Goal: Information Seeking & Learning: Understand process/instructions

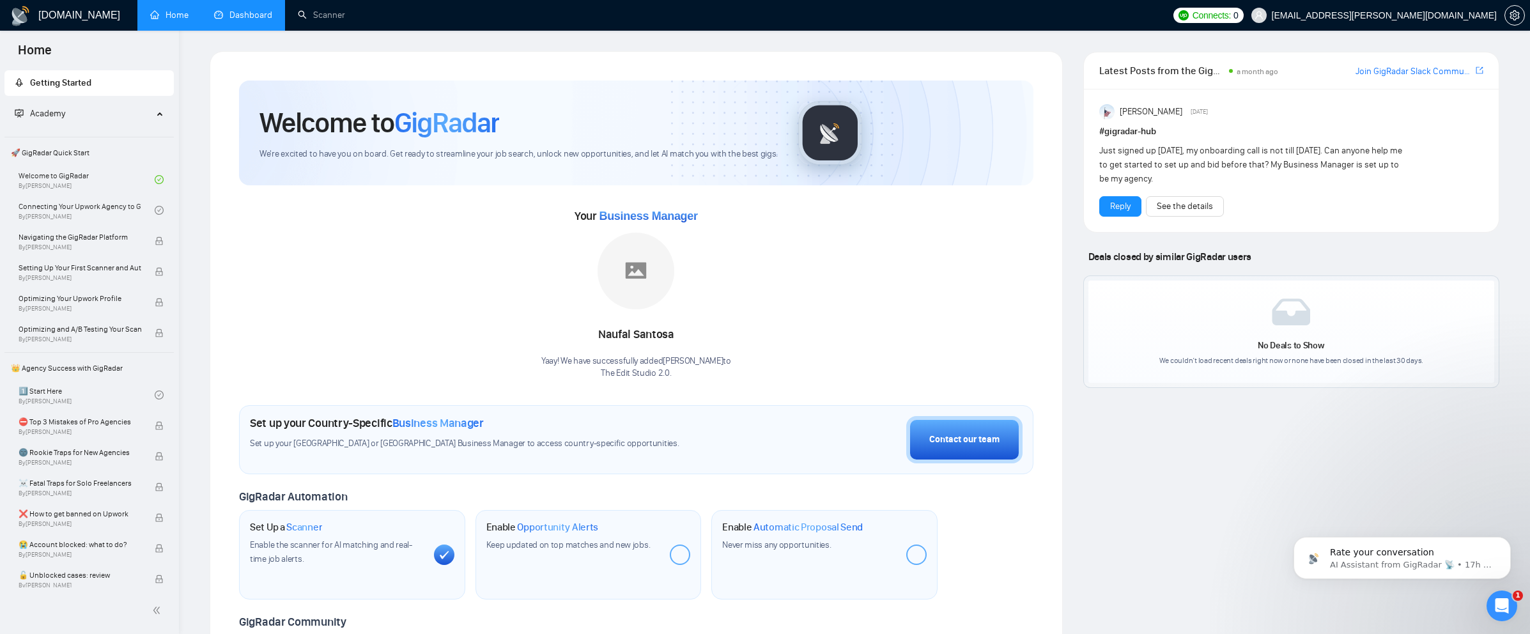
click at [226, 11] on link "Dashboard" at bounding box center [243, 15] width 58 height 11
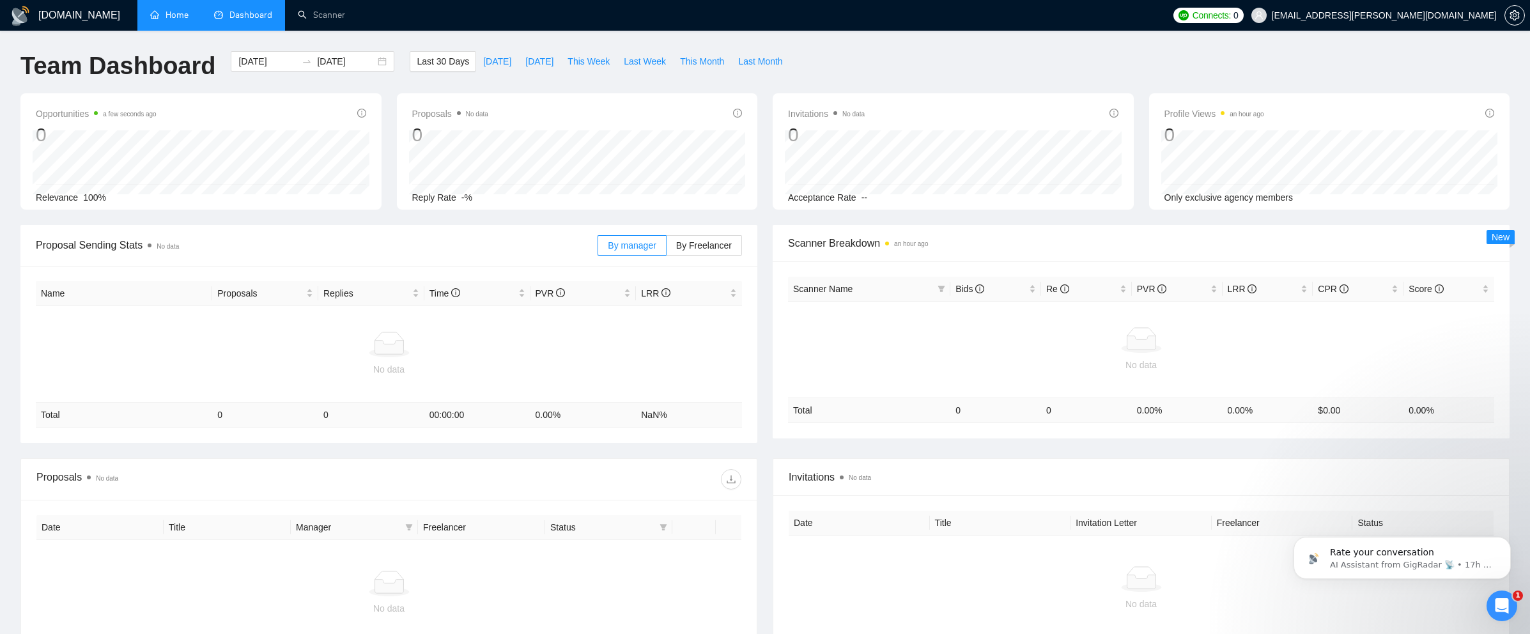
click at [180, 19] on link "Home" at bounding box center [169, 15] width 38 height 11
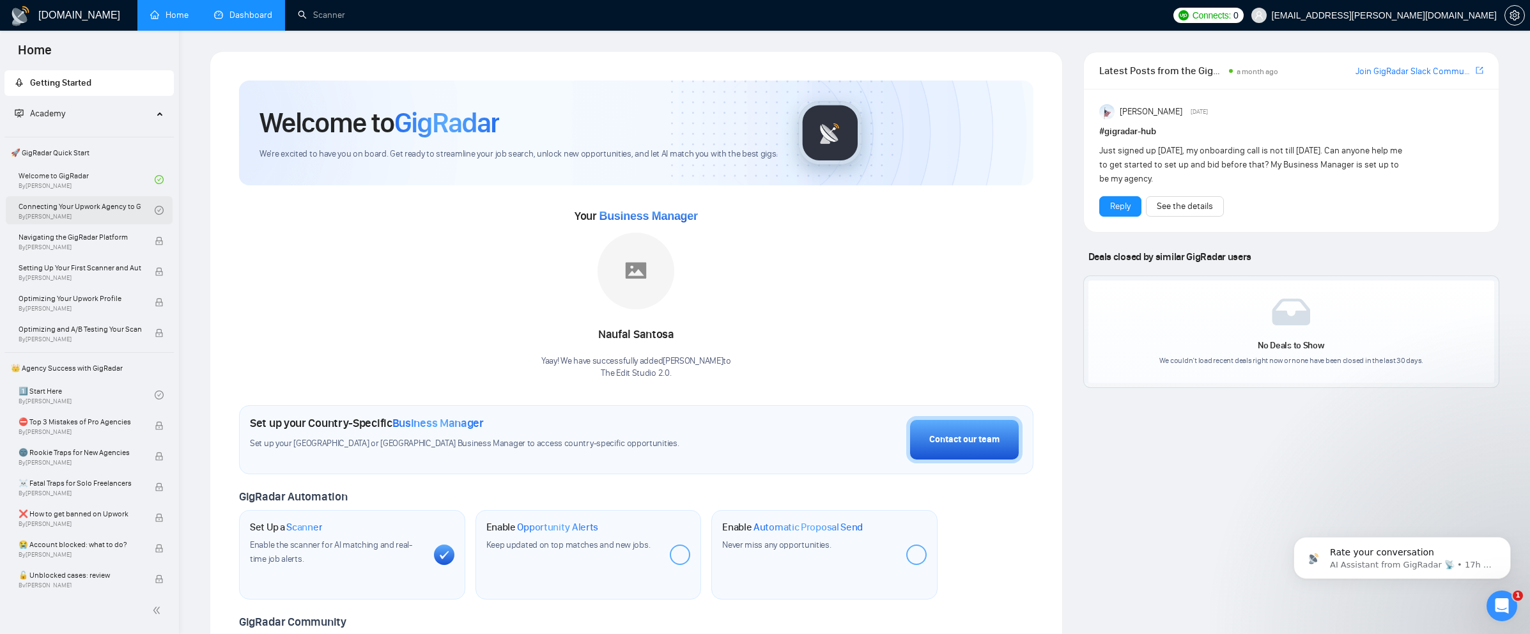
click at [110, 213] on link "Connecting Your Upwork Agency to GigRadar By [PERSON_NAME]" at bounding box center [87, 210] width 136 height 28
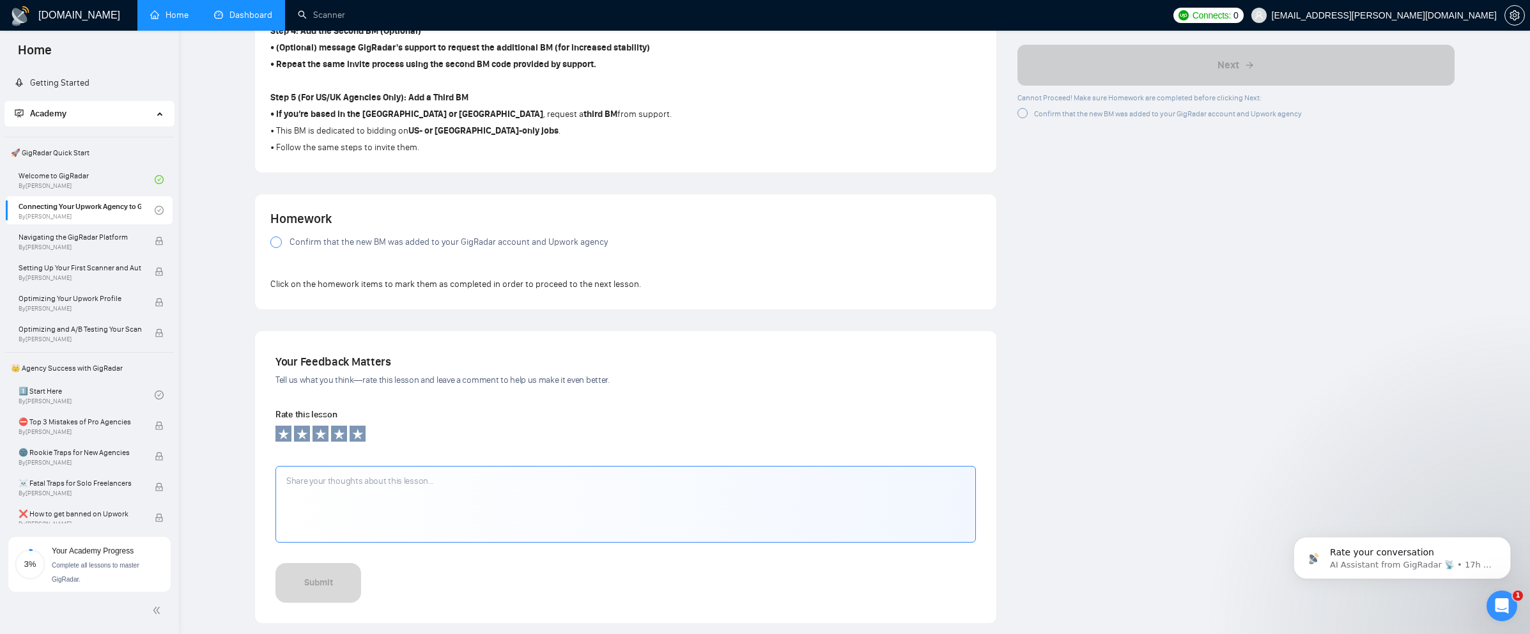
scroll to position [1026, 0]
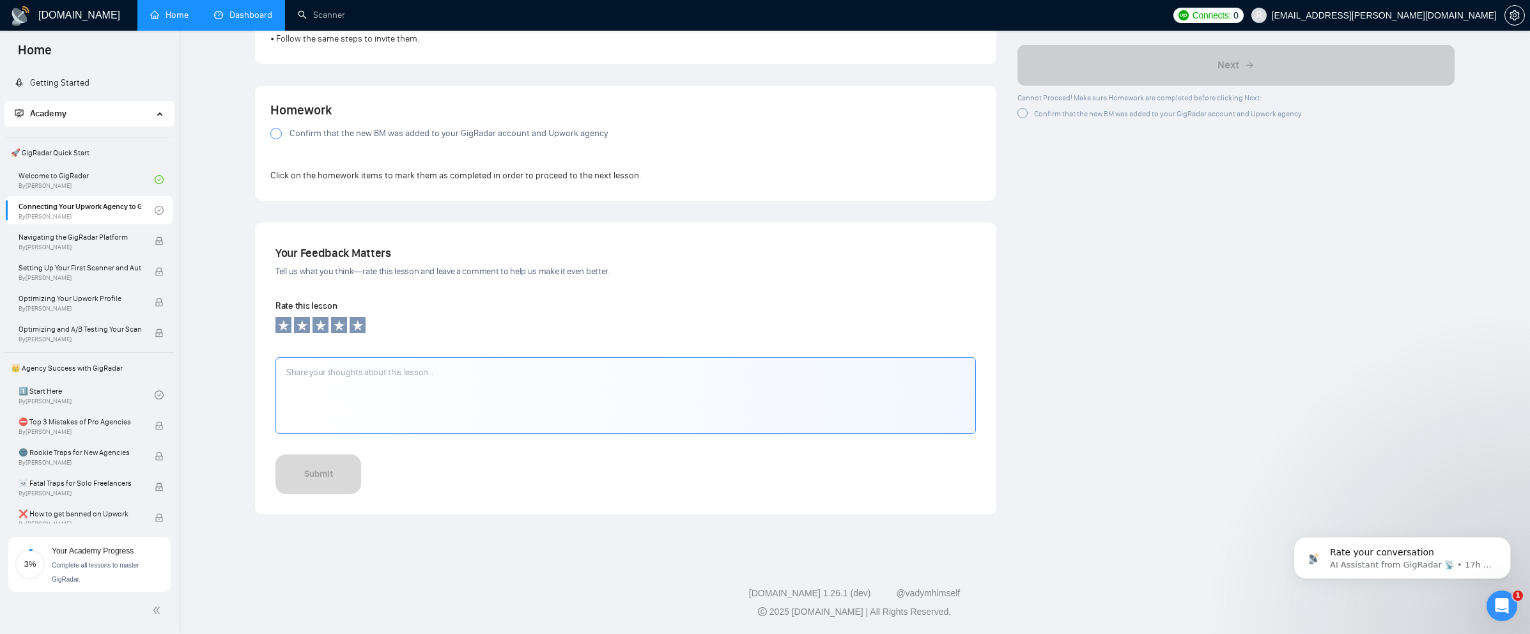
click at [272, 137] on div at bounding box center [276, 134] width 12 height 12
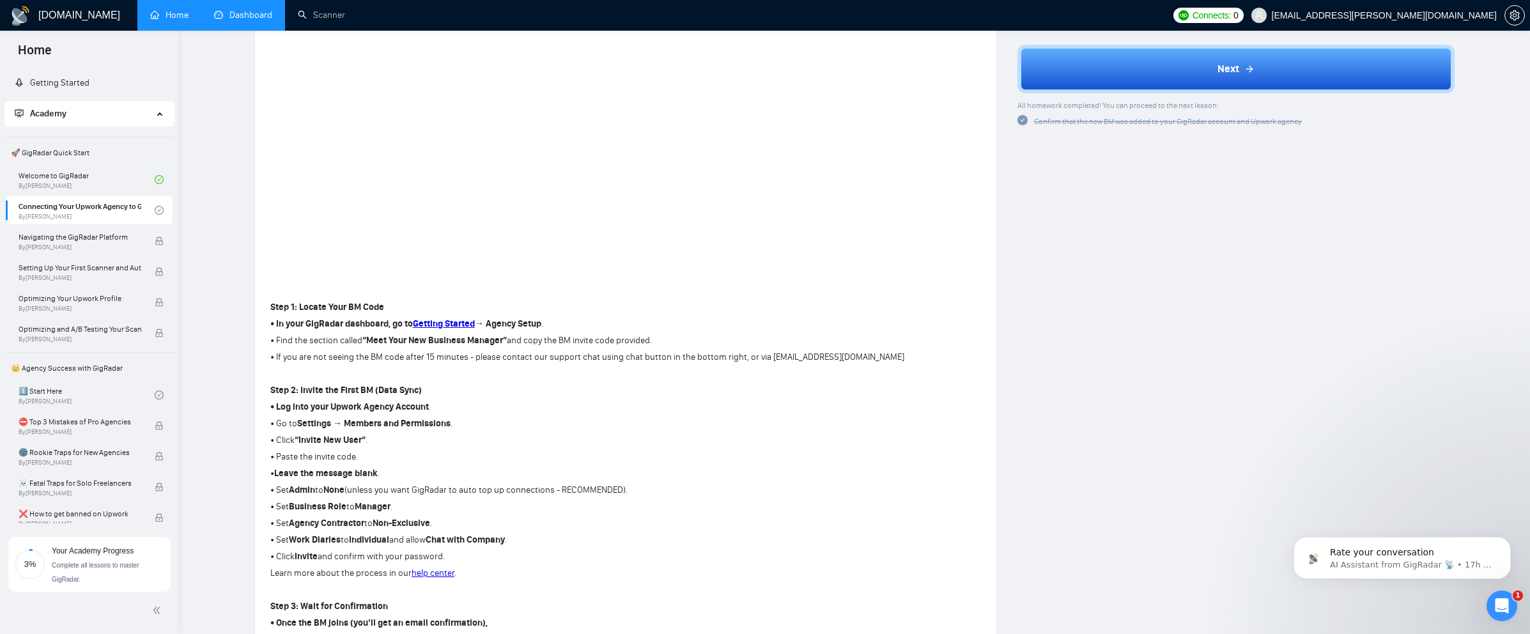
scroll to position [0, 0]
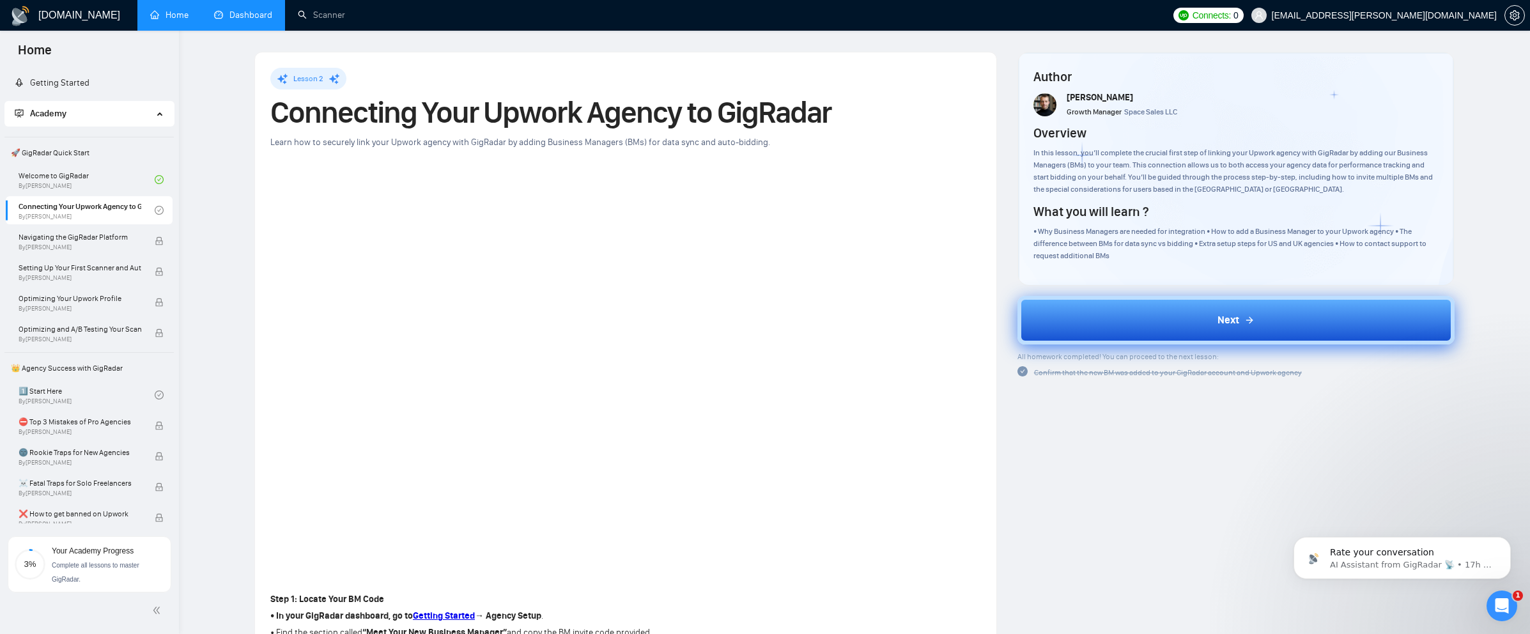
click at [1223, 315] on span "Next" at bounding box center [1229, 320] width 22 height 15
